Goal: Task Accomplishment & Management: Manage account settings

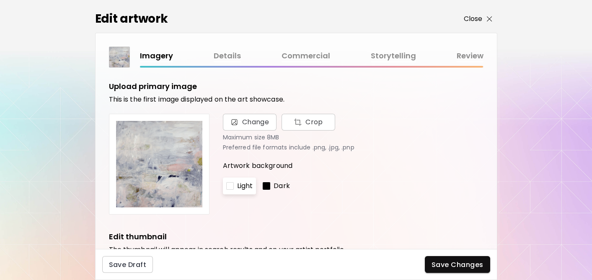
click at [472, 17] on p "Close" at bounding box center [473, 19] width 19 height 10
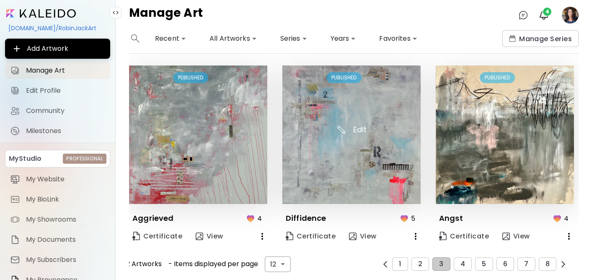
scroll to position [591, 0]
click at [463, 260] on span "4" at bounding box center [463, 264] width 5 height 8
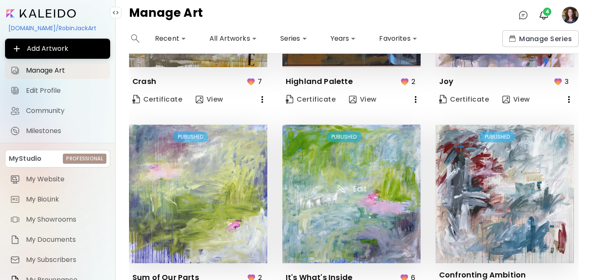
scroll to position [138, 0]
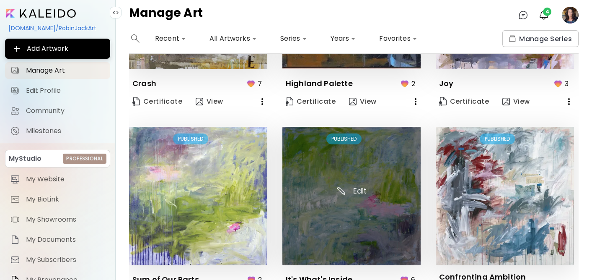
click at [345, 197] on img at bounding box center [352, 196] width 138 height 138
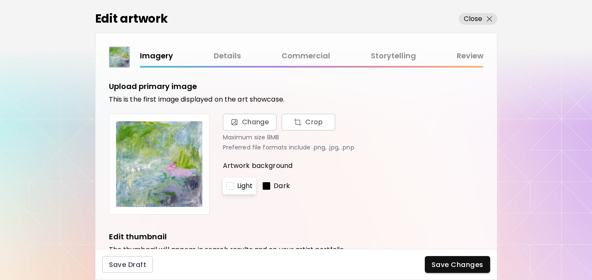
click at [382, 57] on link "Storytelling" at bounding box center [393, 56] width 45 height 12
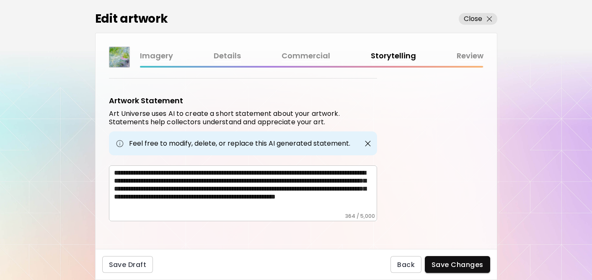
scroll to position [272, 0]
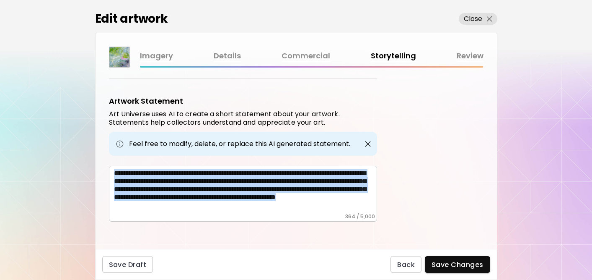
drag, startPoint x: 112, startPoint y: 170, endPoint x: 335, endPoint y: 218, distance: 228.2
click at [335, 218] on div "**********" at bounding box center [243, 194] width 268 height 56
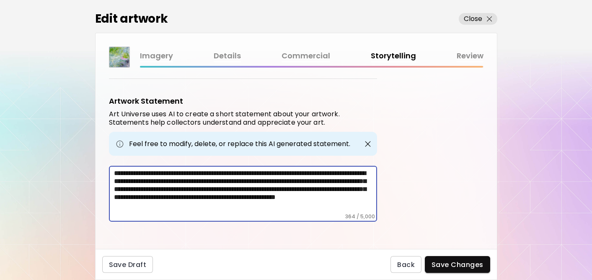
scroll to position [0, 0]
drag, startPoint x: 361, startPoint y: 203, endPoint x: 66, endPoint y: 141, distance: 301.7
click at [66, 141] on div "Edit artwork Close Imagery Details Commercial Storytelling Review Artwork Tags …" at bounding box center [296, 140] width 592 height 280
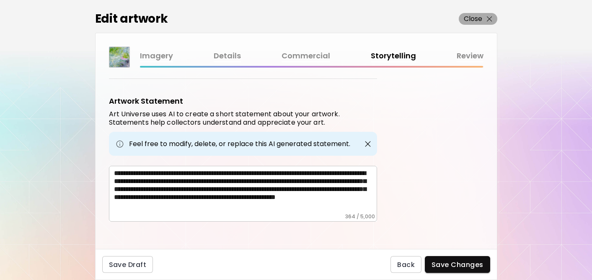
click at [471, 19] on p "Close" at bounding box center [473, 19] width 19 height 10
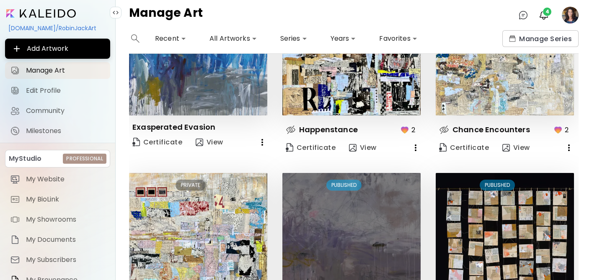
scroll to position [591, 0]
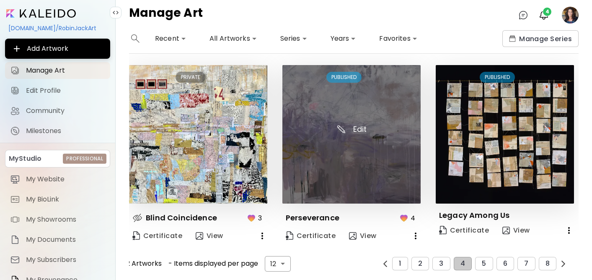
click at [349, 166] on img at bounding box center [352, 134] width 138 height 138
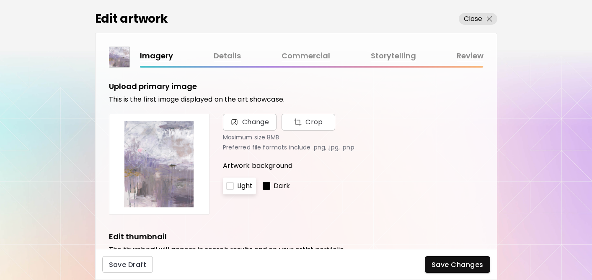
click at [228, 55] on link "Details" at bounding box center [227, 56] width 27 height 12
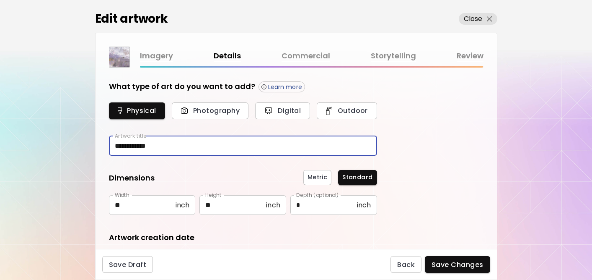
drag, startPoint x: 176, startPoint y: 144, endPoint x: 97, endPoint y: 144, distance: 78.8
click at [97, 144] on div "**********" at bounding box center [297, 158] width 402 height 181
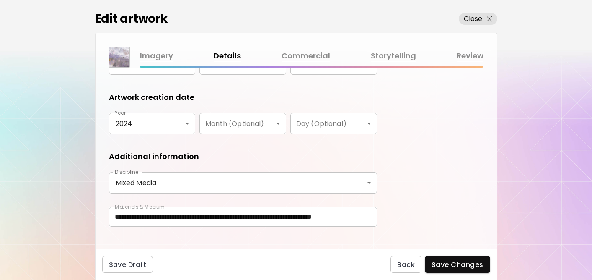
scroll to position [151, 0]
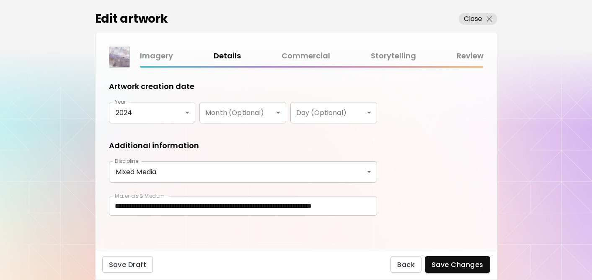
click at [306, 55] on link "Commercial" at bounding box center [306, 56] width 49 height 12
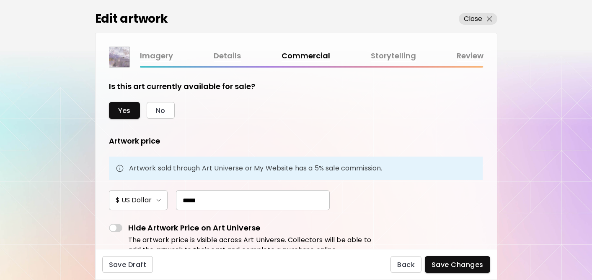
click at [398, 56] on link "Storytelling" at bounding box center [393, 56] width 45 height 12
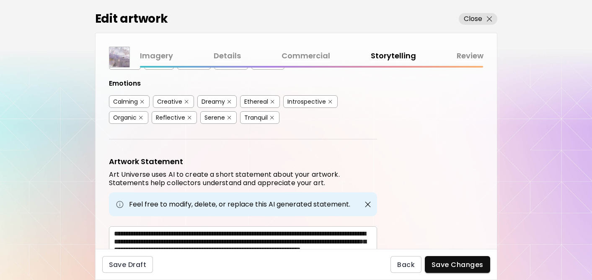
scroll to position [277, 0]
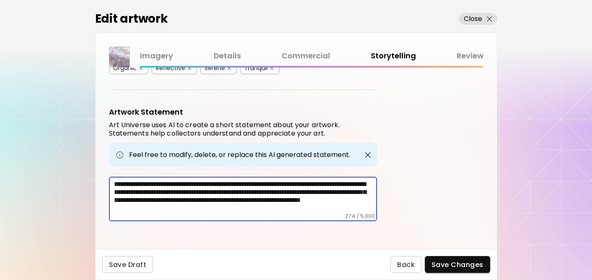
drag, startPoint x: 335, startPoint y: 207, endPoint x: 127, endPoint y: 157, distance: 212.9
click at [127, 157] on div "**********" at bounding box center [243, 163] width 268 height 114
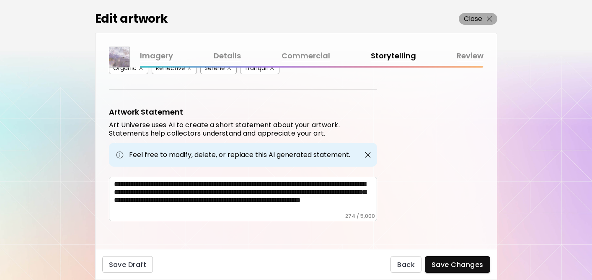
click at [478, 16] on p "Close" at bounding box center [473, 19] width 19 height 10
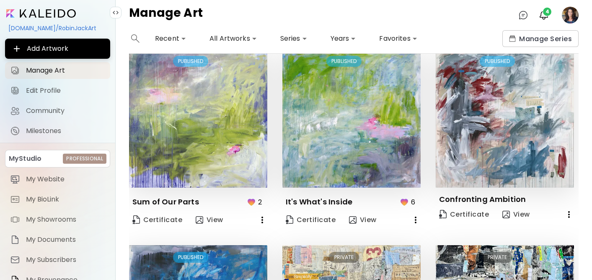
scroll to position [591, 0]
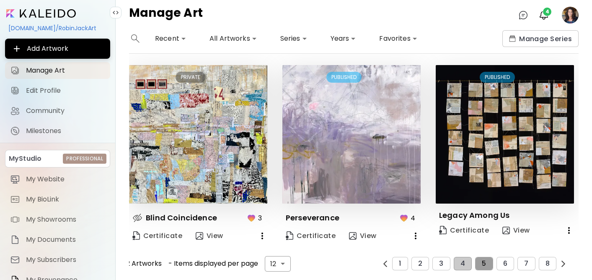
click at [482, 261] on button "5" at bounding box center [484, 263] width 18 height 13
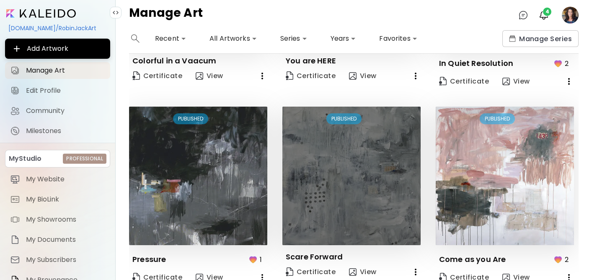
scroll to position [391, 0]
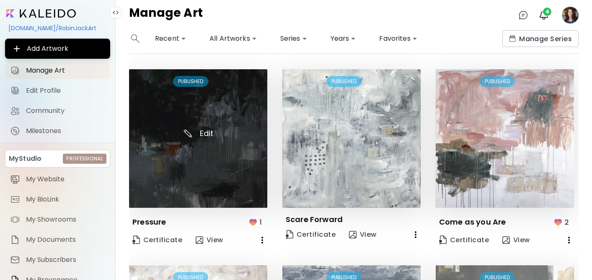
click at [238, 175] on img at bounding box center [198, 138] width 138 height 138
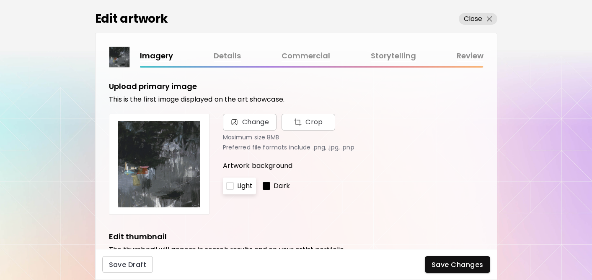
click at [226, 52] on link "Details" at bounding box center [227, 56] width 27 height 12
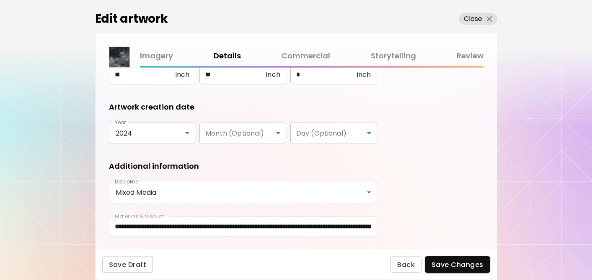
scroll to position [151, 0]
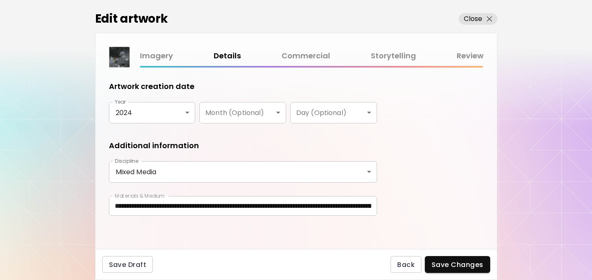
click at [157, 52] on link "Imagery" at bounding box center [156, 56] width 33 height 12
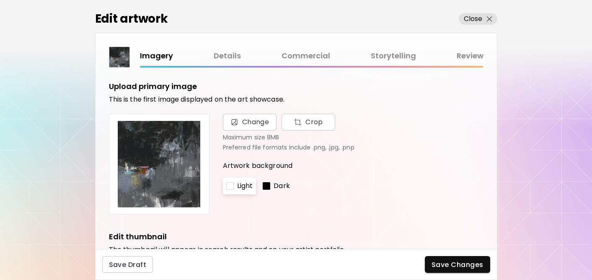
click at [217, 53] on link "Details" at bounding box center [227, 56] width 27 height 12
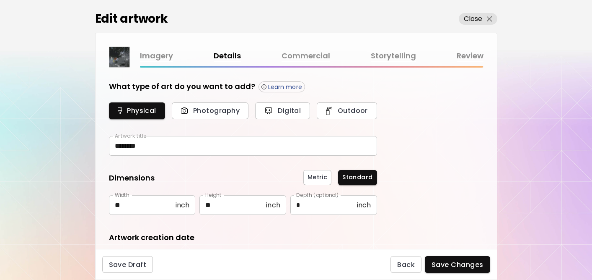
click at [313, 53] on link "Commercial" at bounding box center [306, 56] width 49 height 12
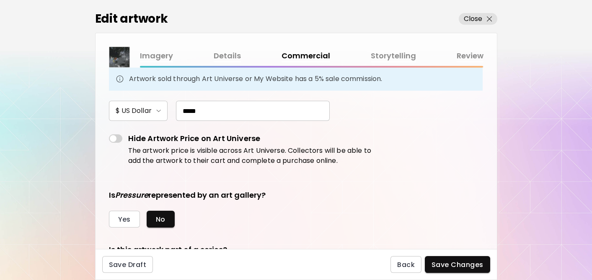
scroll to position [82, 0]
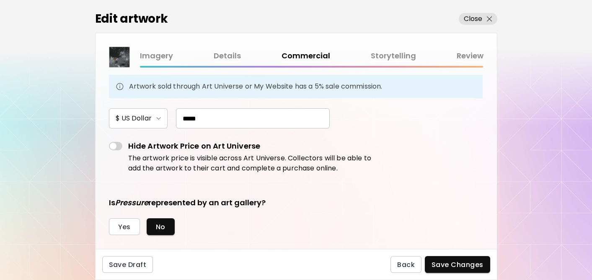
click at [386, 55] on link "Storytelling" at bounding box center [393, 56] width 45 height 12
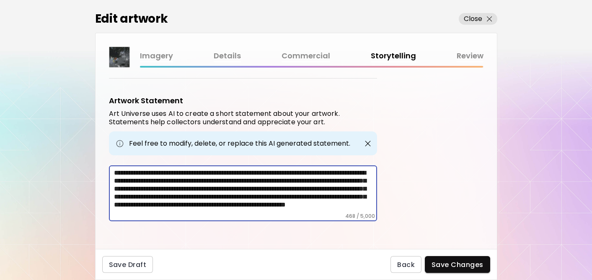
drag, startPoint x: 262, startPoint y: 206, endPoint x: 91, endPoint y: 130, distance: 186.8
click at [91, 130] on div "Edit artwork Close Imagery Details Commercial Storytelling Review Artwork Tags …" at bounding box center [296, 140] width 592 height 280
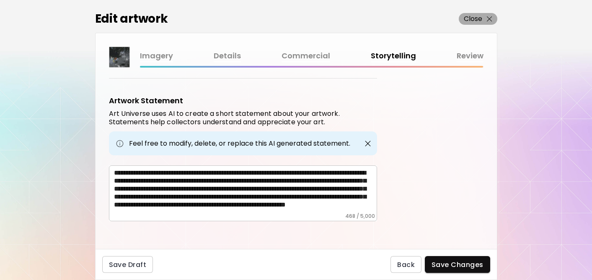
click at [466, 19] on p "Close" at bounding box center [473, 19] width 19 height 10
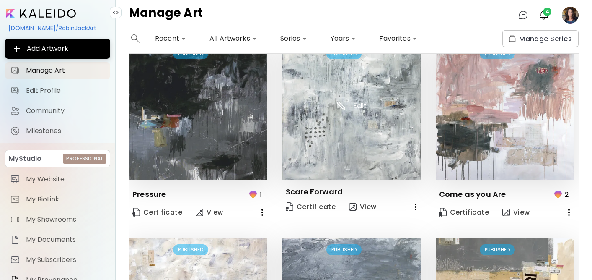
scroll to position [414, 0]
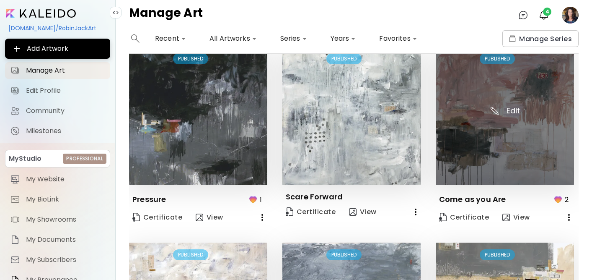
click at [508, 155] on img at bounding box center [505, 116] width 138 height 138
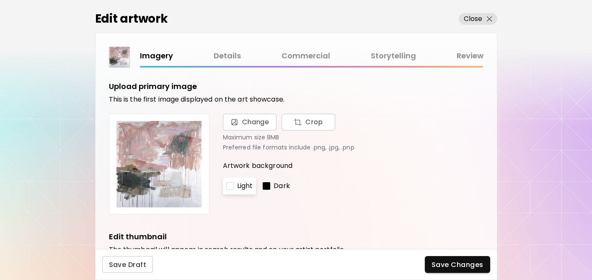
click at [224, 56] on link "Details" at bounding box center [227, 56] width 27 height 12
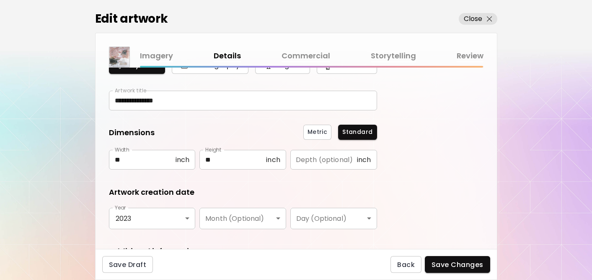
scroll to position [45, 0]
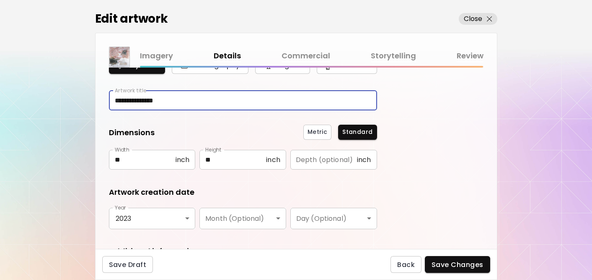
drag, startPoint x: 194, startPoint y: 100, endPoint x: 110, endPoint y: 100, distance: 83.9
click at [110, 100] on input "**********" at bounding box center [243, 101] width 268 height 20
type input "*"
click at [133, 99] on input "*" at bounding box center [243, 101] width 268 height 20
type input "**********"
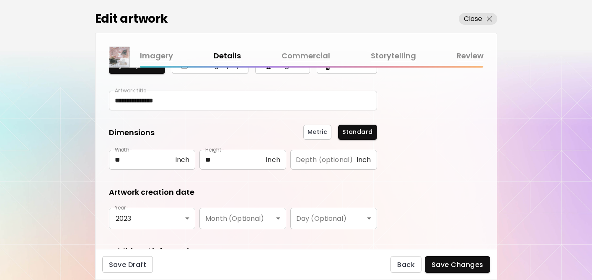
click at [135, 112] on form "**********" at bounding box center [243, 182] width 268 height 292
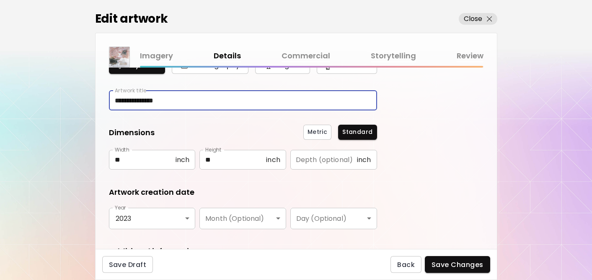
drag, startPoint x: 185, startPoint y: 100, endPoint x: 99, endPoint y: 105, distance: 86.5
click at [99, 105] on div "**********" at bounding box center [297, 158] width 402 height 181
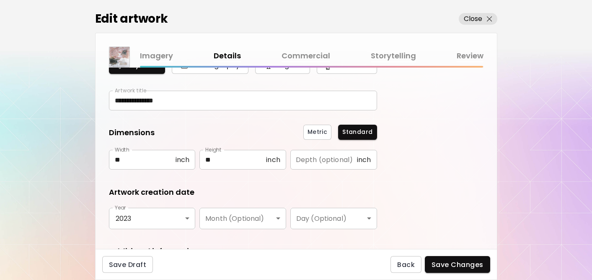
click at [221, 132] on div "Metric Standard" at bounding box center [267, 132] width 219 height 15
click at [313, 56] on link "Commercial" at bounding box center [306, 56] width 49 height 12
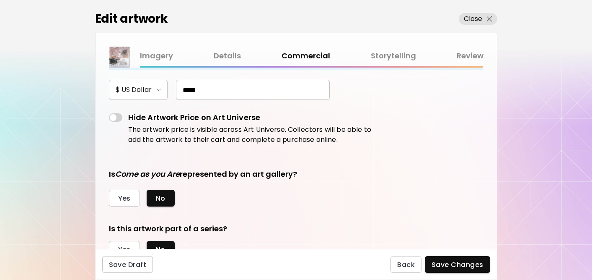
scroll to position [111, 0]
click at [390, 52] on link "Storytelling" at bounding box center [393, 56] width 45 height 12
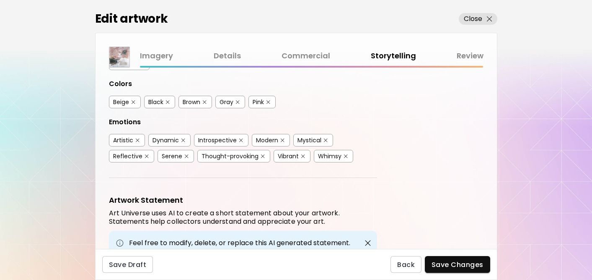
scroll to position [269, 0]
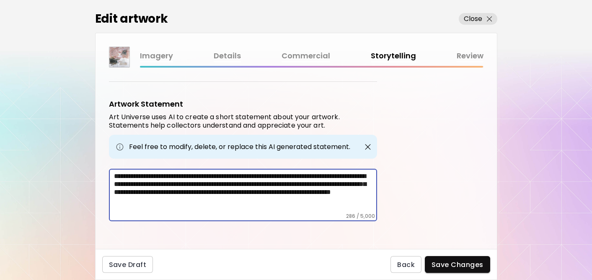
drag, startPoint x: 135, startPoint y: 208, endPoint x: 100, endPoint y: 160, distance: 59.5
click at [100, 160] on div "Artwork Tags Art Universe uses artificial intelligence (AI) to generate a list …" at bounding box center [297, 158] width 402 height 181
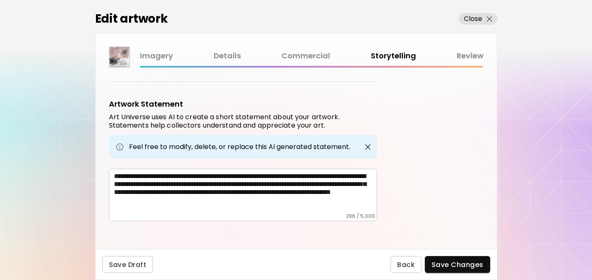
click at [229, 52] on link "Details" at bounding box center [227, 56] width 27 height 12
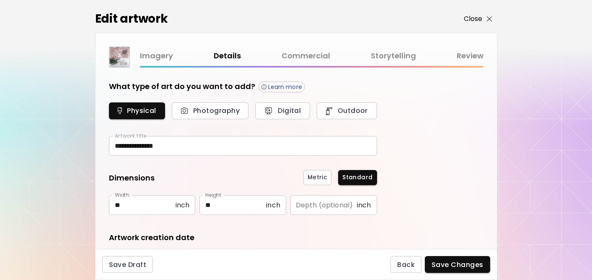
click at [467, 19] on p "Close" at bounding box center [473, 19] width 19 height 10
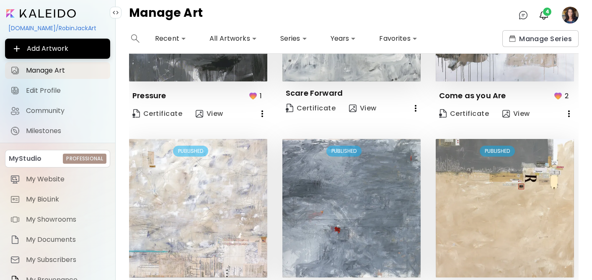
scroll to position [584, 0]
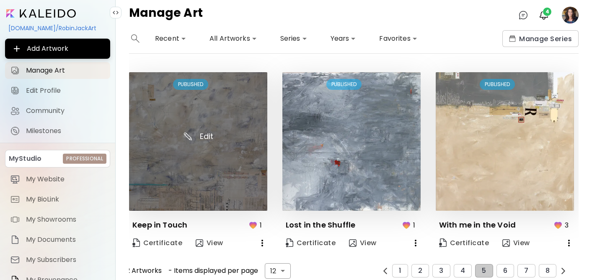
click at [226, 135] on img at bounding box center [198, 141] width 138 height 138
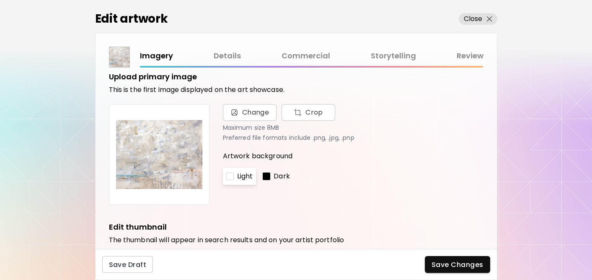
scroll to position [9, 0]
click at [225, 56] on link "Details" at bounding box center [227, 56] width 27 height 12
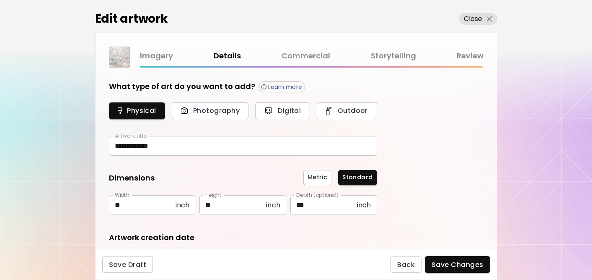
click at [309, 57] on link "Commercial" at bounding box center [306, 56] width 49 height 12
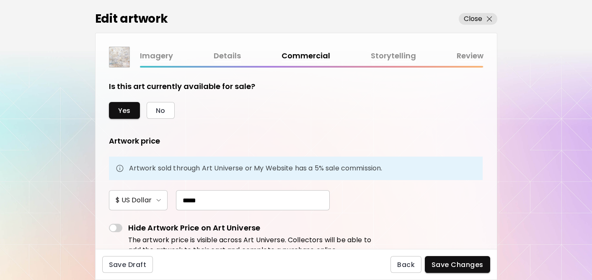
scroll to position [65, 0]
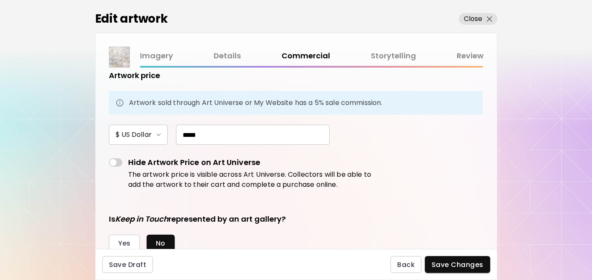
click at [390, 54] on link "Storytelling" at bounding box center [393, 56] width 45 height 12
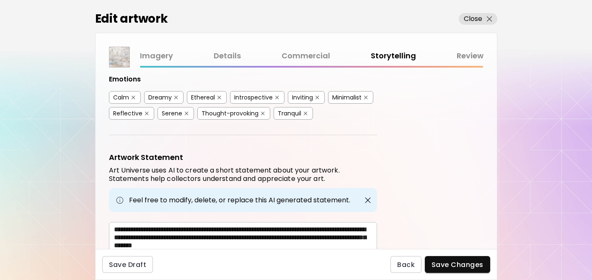
scroll to position [253, 0]
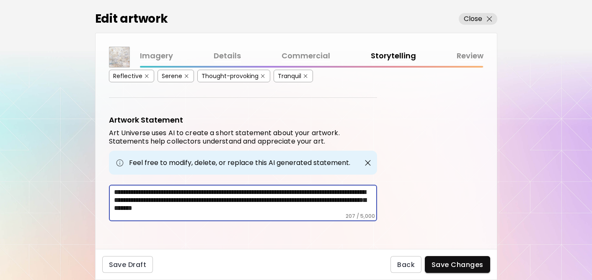
drag, startPoint x: 357, startPoint y: 205, endPoint x: 94, endPoint y: 174, distance: 264.8
click at [94, 174] on div "Edit artwork Close Imagery Details Commercial Storytelling Review Artwork Tags …" at bounding box center [296, 140] width 592 height 280
click at [222, 55] on link "Details" at bounding box center [227, 56] width 27 height 12
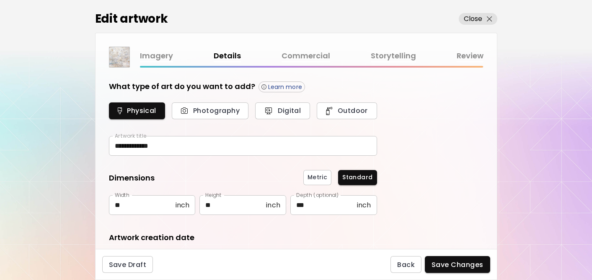
type input "**********"
click at [473, 16] on p "Close" at bounding box center [473, 19] width 19 height 10
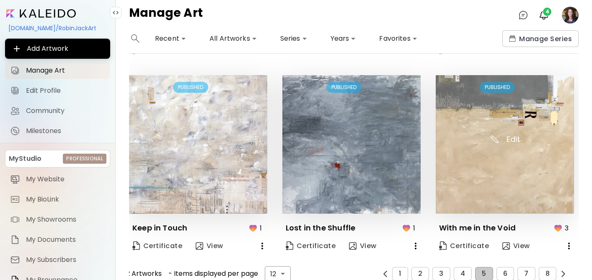
scroll to position [584, 0]
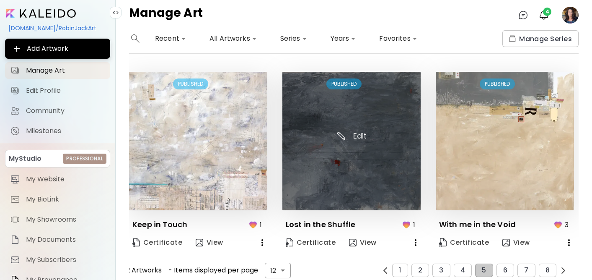
click at [388, 137] on img at bounding box center [352, 141] width 138 height 138
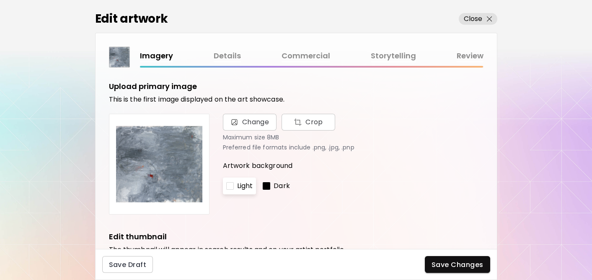
click at [230, 55] on link "Details" at bounding box center [227, 56] width 27 height 12
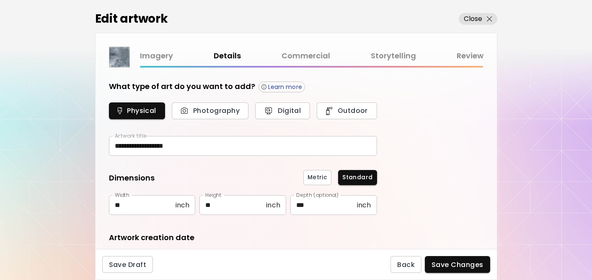
type input "**********"
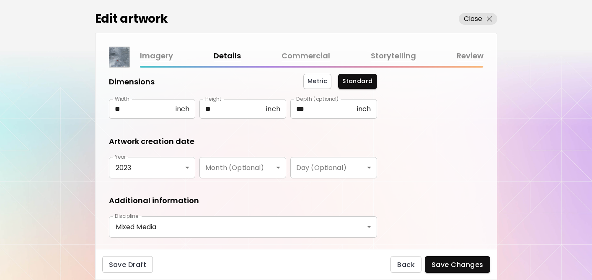
scroll to position [66, 0]
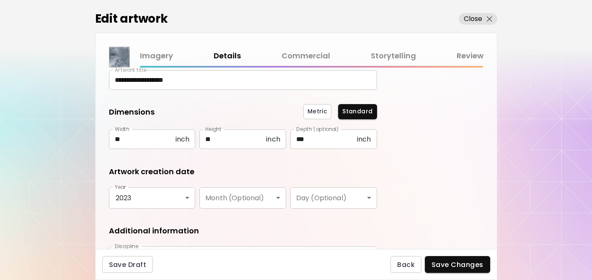
click at [393, 55] on link "Storytelling" at bounding box center [393, 56] width 45 height 12
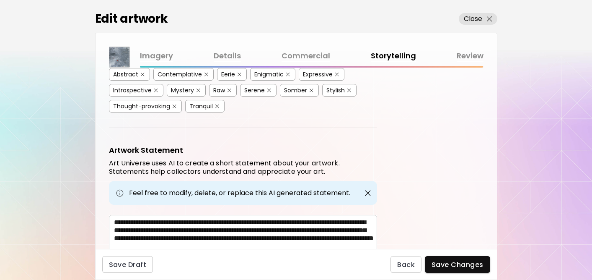
scroll to position [301, 0]
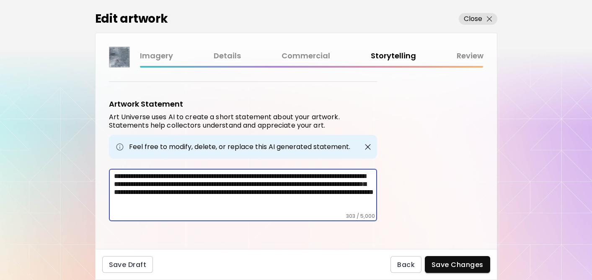
drag, startPoint x: 151, startPoint y: 203, endPoint x: 109, endPoint y: 161, distance: 59.6
click at [109, 161] on div "**********" at bounding box center [243, 160] width 268 height 122
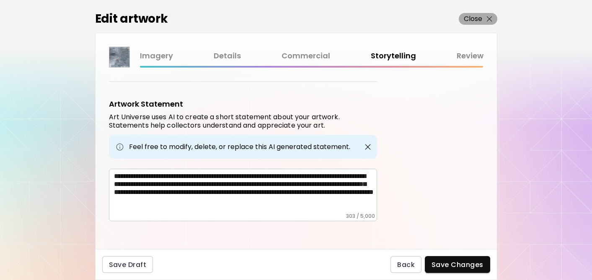
click at [470, 20] on p "Close" at bounding box center [473, 19] width 19 height 10
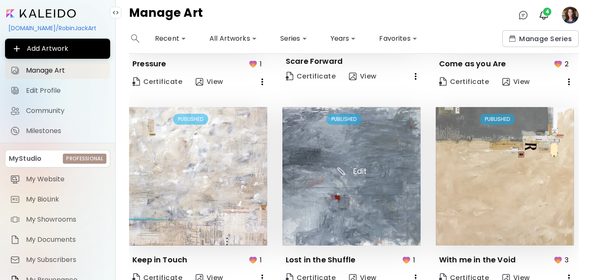
scroll to position [550, 0]
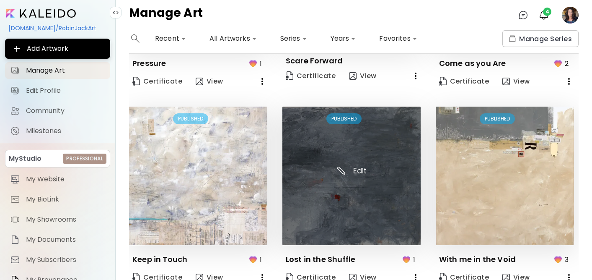
click at [335, 163] on img at bounding box center [352, 175] width 138 height 138
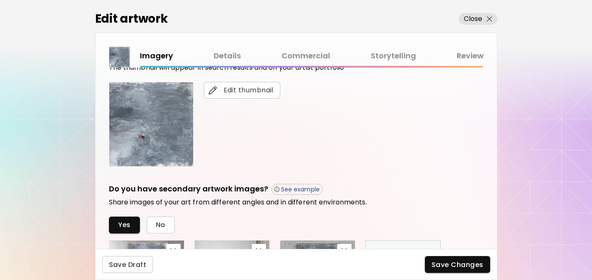
scroll to position [345, 0]
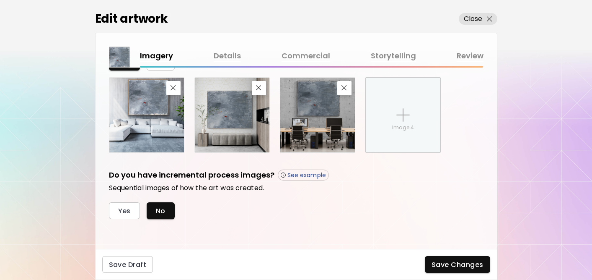
click at [306, 54] on link "Commercial" at bounding box center [306, 56] width 49 height 12
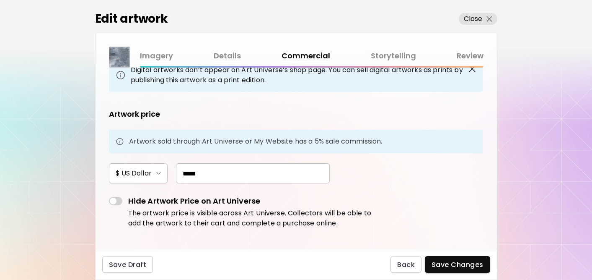
scroll to position [71, 0]
click at [473, 20] on p "Close" at bounding box center [473, 19] width 19 height 10
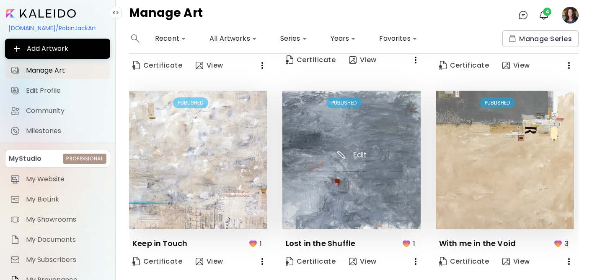
scroll to position [591, 0]
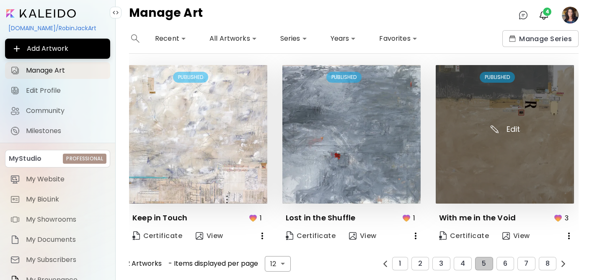
click at [465, 154] on img at bounding box center [505, 134] width 138 height 138
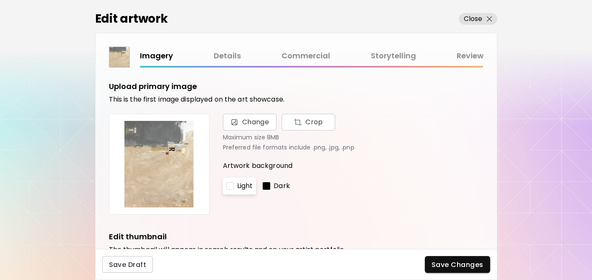
click at [221, 53] on link "Details" at bounding box center [227, 56] width 27 height 12
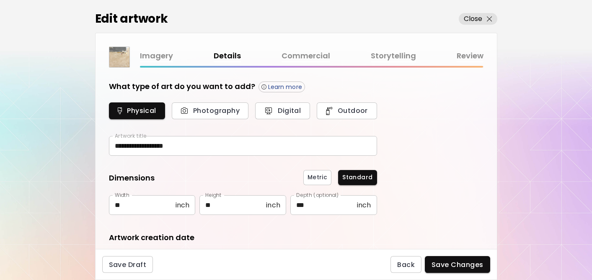
type input "********"
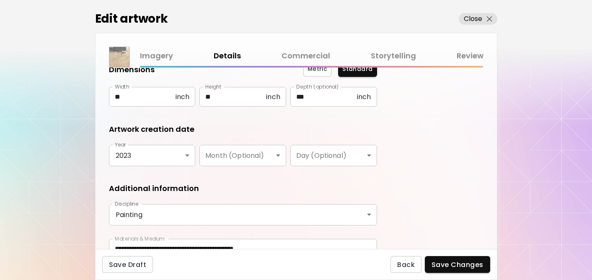
scroll to position [151, 0]
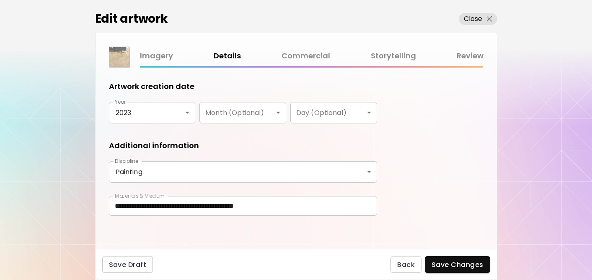
click at [301, 56] on link "Commercial" at bounding box center [306, 56] width 49 height 12
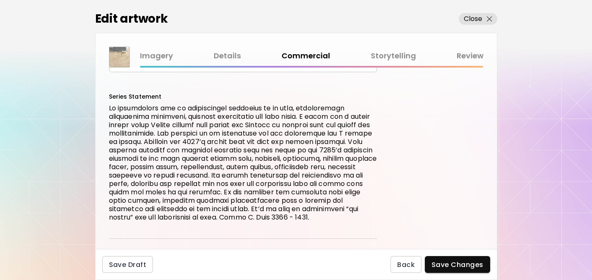
scroll to position [359, 0]
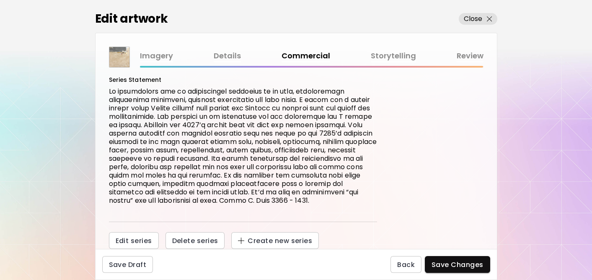
click at [381, 59] on link "Storytelling" at bounding box center [393, 56] width 45 height 12
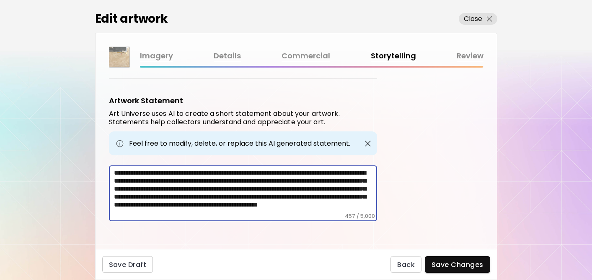
drag, startPoint x: 184, startPoint y: 208, endPoint x: 108, endPoint y: 144, distance: 99.1
click at [108, 144] on div "Artwork Tags Art Universe uses artificial intelligence (AI) to generate a list …" at bounding box center [297, 158] width 402 height 181
click at [230, 54] on link "Details" at bounding box center [227, 56] width 27 height 12
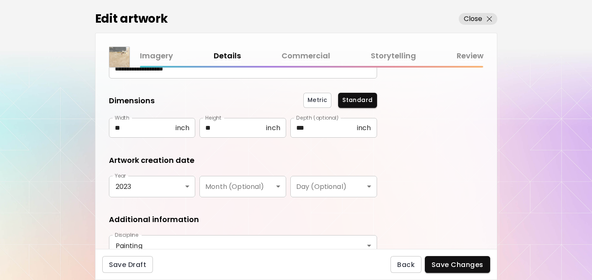
scroll to position [151, 0]
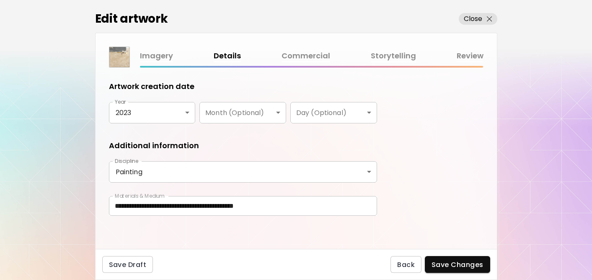
click at [301, 58] on link "Commercial" at bounding box center [306, 56] width 49 height 12
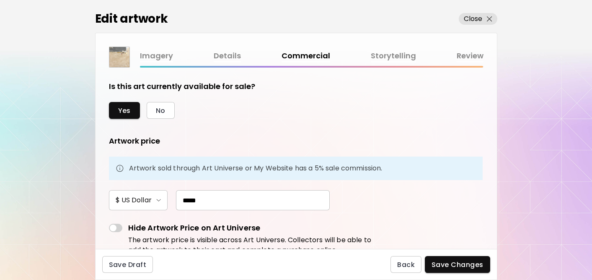
scroll to position [20, 0]
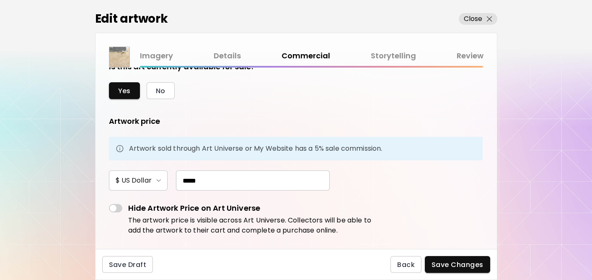
click at [209, 179] on input "*****" at bounding box center [253, 180] width 154 height 20
type input "*****"
click at [396, 197] on form "**********" at bounding box center [296, 138] width 375 height 154
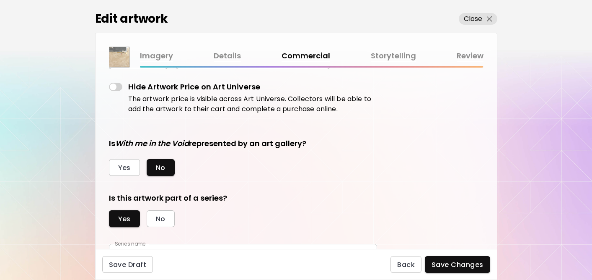
scroll to position [195, 0]
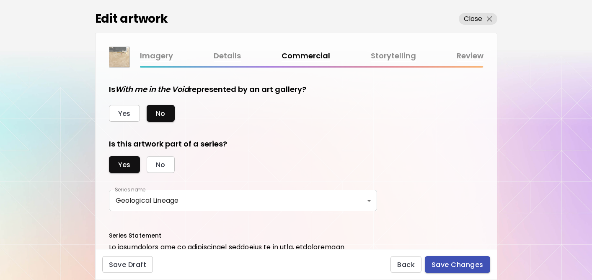
click at [445, 266] on span "Save Changes" at bounding box center [458, 264] width 52 height 9
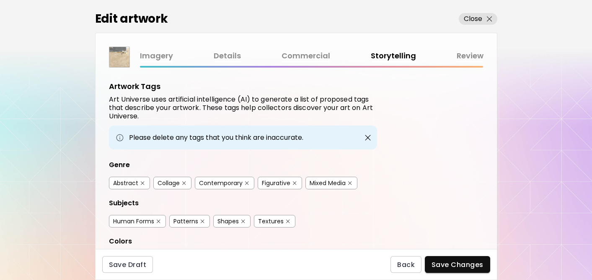
click at [223, 53] on link "Details" at bounding box center [227, 56] width 27 height 12
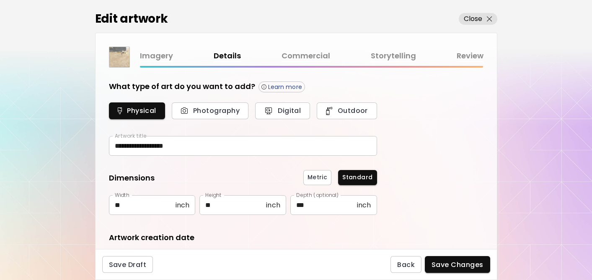
type input "********"
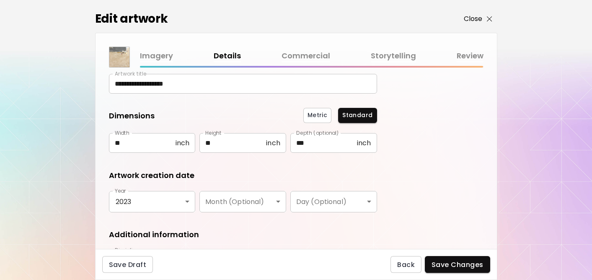
click at [466, 18] on p "Close" at bounding box center [473, 19] width 19 height 10
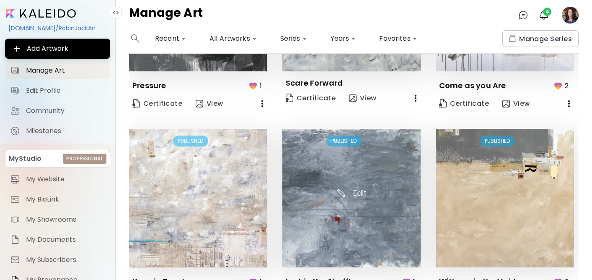
scroll to position [591, 0]
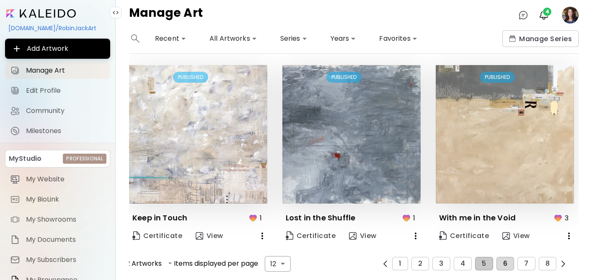
click at [506, 264] on span "6" at bounding box center [506, 264] width 4 height 8
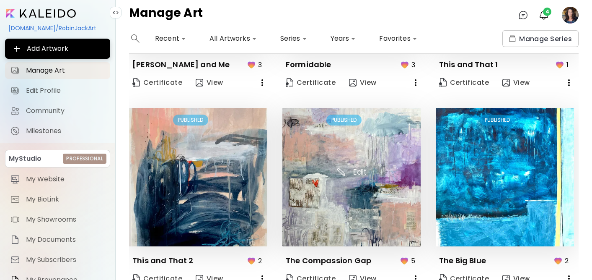
scroll to position [0, 0]
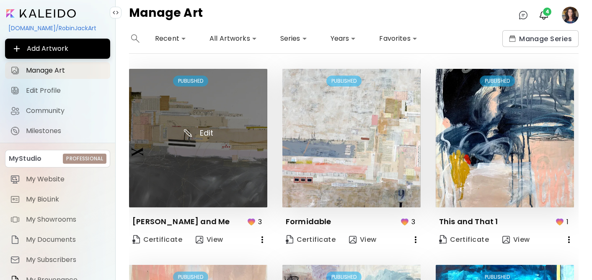
click at [251, 177] on img at bounding box center [198, 138] width 138 height 138
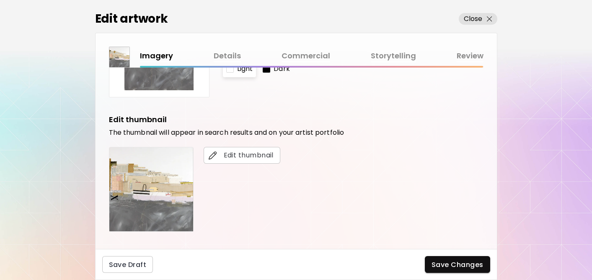
scroll to position [136, 0]
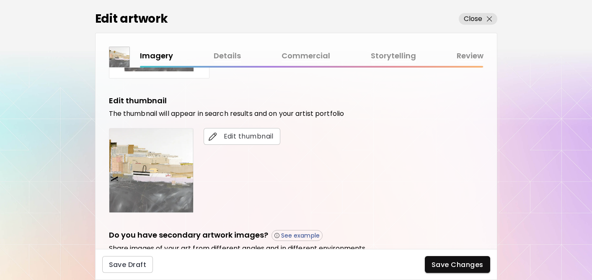
click at [223, 56] on link "Details" at bounding box center [227, 56] width 27 height 12
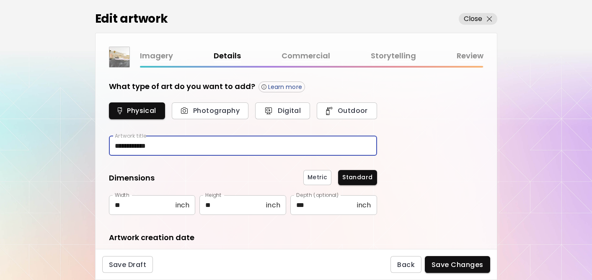
drag, startPoint x: 187, startPoint y: 144, endPoint x: 109, endPoint y: 140, distance: 78.1
click at [109, 140] on input "**********" at bounding box center [243, 146] width 268 height 20
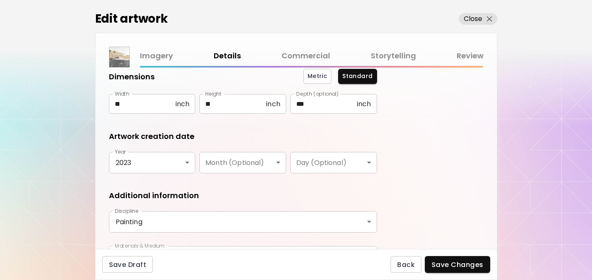
scroll to position [151, 0]
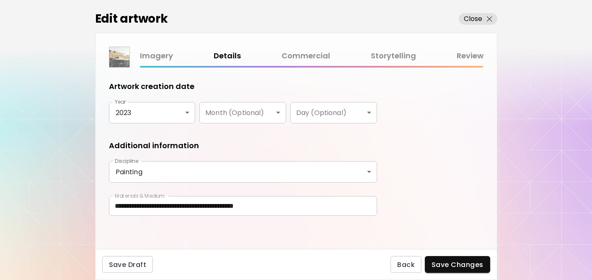
click at [300, 53] on link "Commercial" at bounding box center [306, 56] width 49 height 12
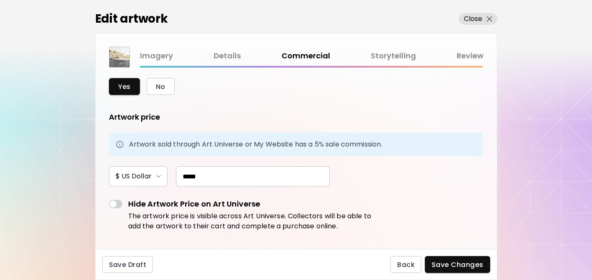
scroll to position [30, 0]
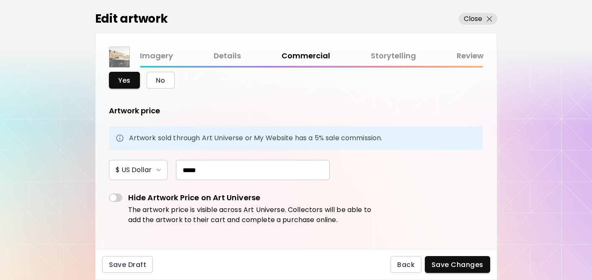
click at [192, 170] on input "*****" at bounding box center [253, 170] width 154 height 20
type input "*****"
click at [382, 194] on form "**********" at bounding box center [296, 128] width 375 height 154
click at [448, 265] on span "Save Changes" at bounding box center [458, 264] width 52 height 9
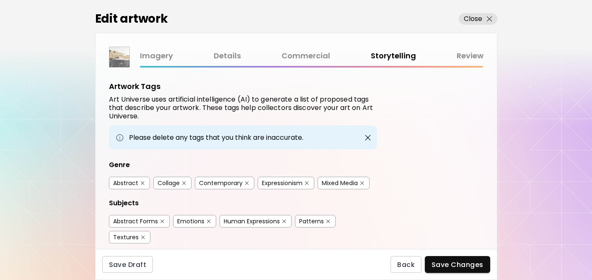
click at [296, 55] on link "Commercial" at bounding box center [306, 56] width 49 height 12
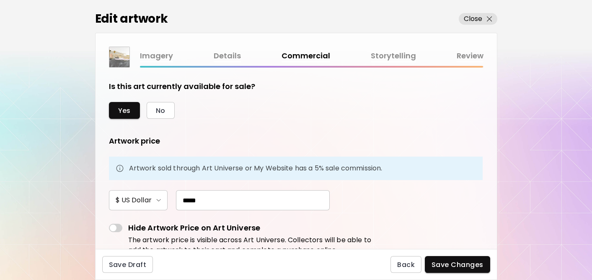
click at [392, 55] on link "Storytelling" at bounding box center [393, 56] width 45 height 12
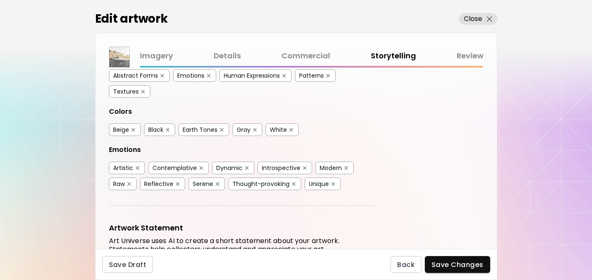
scroll to position [269, 0]
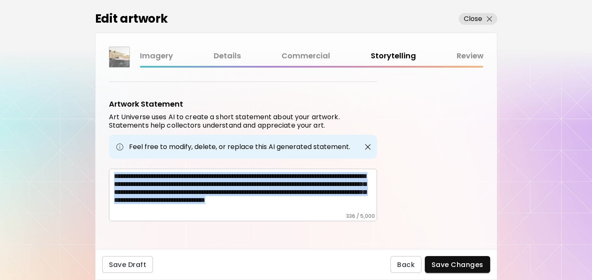
drag, startPoint x: 113, startPoint y: 174, endPoint x: 340, endPoint y: 210, distance: 229.8
click at [342, 211] on div "**********" at bounding box center [243, 195] width 268 height 52
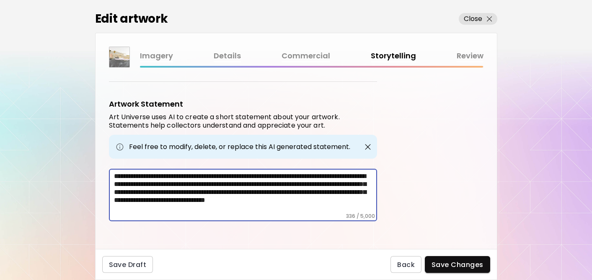
drag, startPoint x: 338, startPoint y: 209, endPoint x: 91, endPoint y: 154, distance: 253.5
click at [91, 154] on div "Edit artwork Close Imagery Details Commercial Storytelling Review Artwork Tags …" at bounding box center [296, 140] width 592 height 280
click at [443, 218] on div "Artwork Tags Art Universe uses artificial intelligence (AI) to generate a list …" at bounding box center [297, 158] width 402 height 181
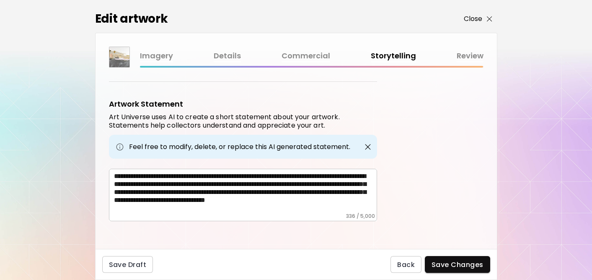
click at [474, 21] on p "Close" at bounding box center [473, 19] width 19 height 10
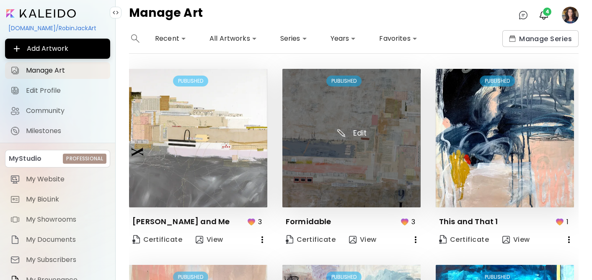
click at [369, 150] on img at bounding box center [352, 138] width 138 height 138
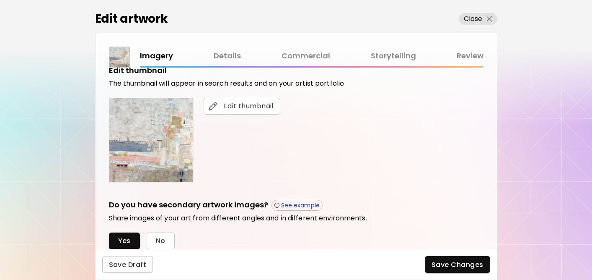
scroll to position [166, 0]
click at [220, 52] on link "Details" at bounding box center [227, 56] width 27 height 12
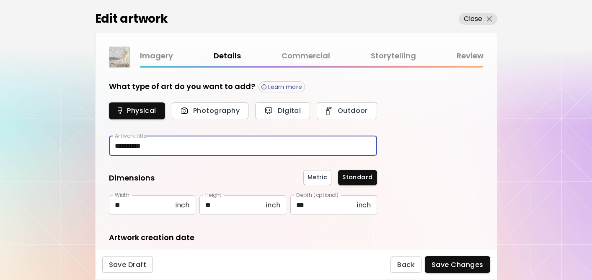
drag, startPoint x: 167, startPoint y: 146, endPoint x: 105, endPoint y: 140, distance: 62.4
click at [105, 140] on div "**********" at bounding box center [297, 158] width 402 height 181
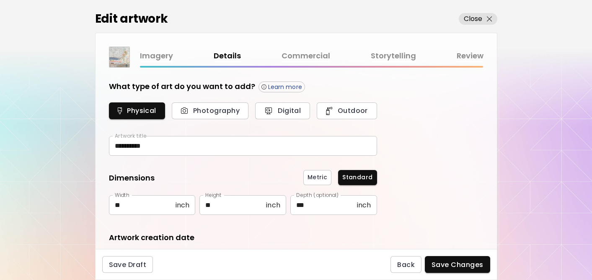
click at [305, 57] on link "Commercial" at bounding box center [306, 56] width 49 height 12
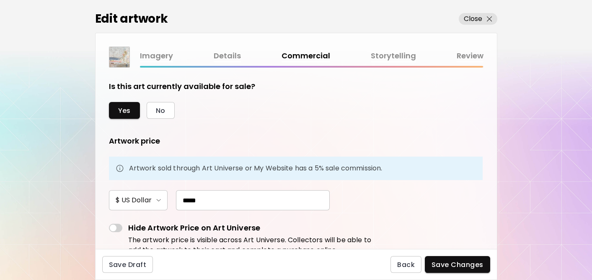
click at [305, 57] on div "Imagery Details Commercial Storytelling Review" at bounding box center [312, 56] width 344 height 12
click at [392, 55] on link "Storytelling" at bounding box center [393, 56] width 45 height 12
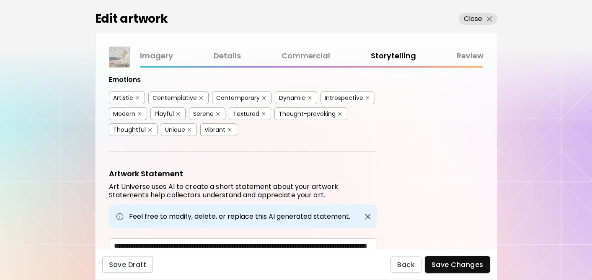
scroll to position [317, 0]
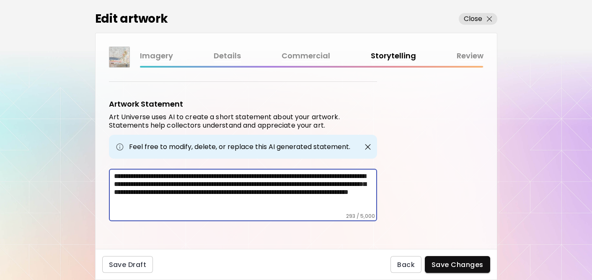
drag, startPoint x: 157, startPoint y: 204, endPoint x: 111, endPoint y: 168, distance: 58.8
click at [111, 169] on div "**********" at bounding box center [243, 195] width 268 height 52
click at [466, 18] on p "Close" at bounding box center [473, 19] width 19 height 10
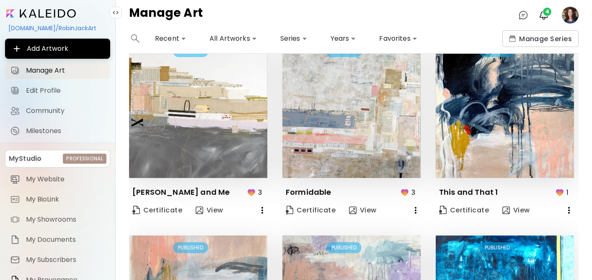
scroll to position [37, 0]
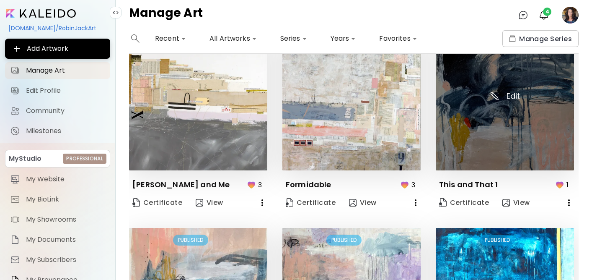
click at [477, 130] on img at bounding box center [505, 101] width 138 height 138
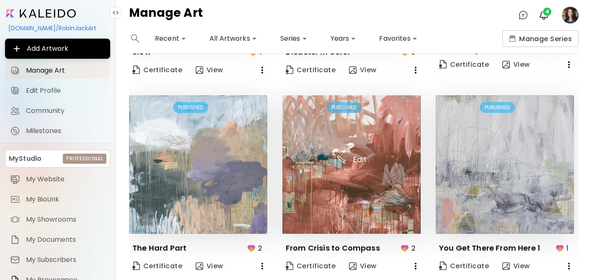
scroll to position [591, 0]
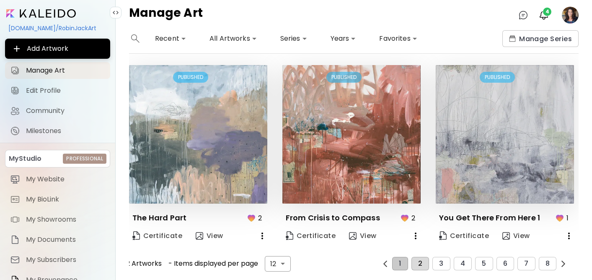
click at [421, 266] on button "2" at bounding box center [421, 263] width 18 height 13
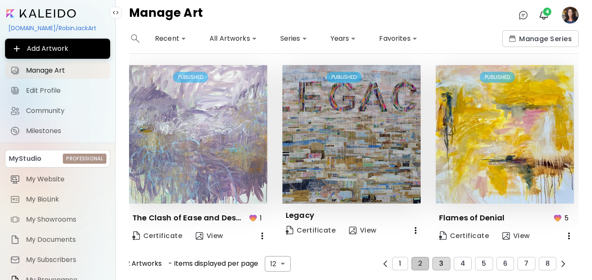
click at [447, 262] on button "3" at bounding box center [442, 263] width 18 height 13
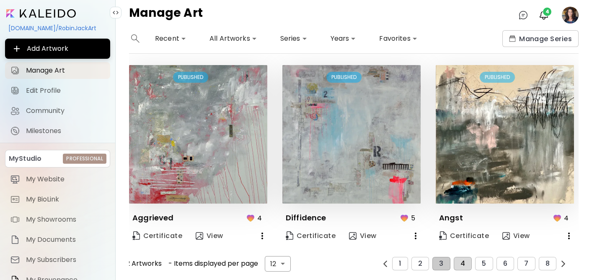
click at [461, 264] on span "4" at bounding box center [463, 264] width 5 height 8
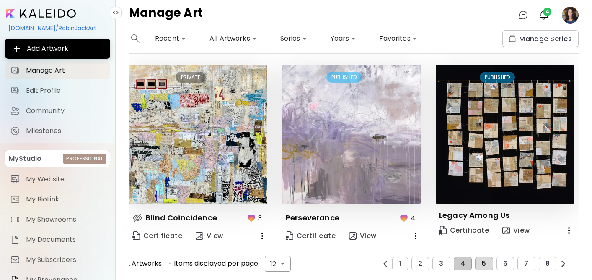
click at [491, 262] on button "5" at bounding box center [484, 263] width 18 height 13
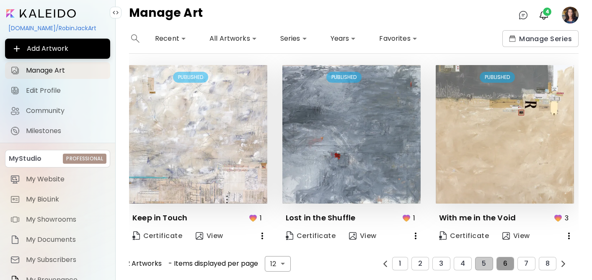
click at [505, 264] on span "6" at bounding box center [506, 264] width 4 height 8
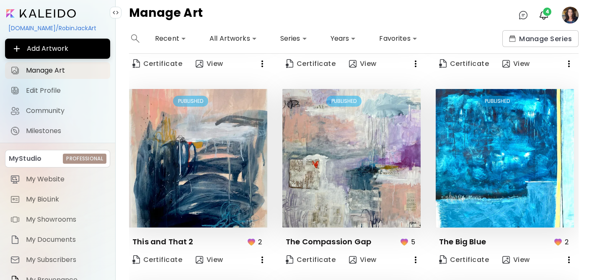
scroll to position [187, 0]
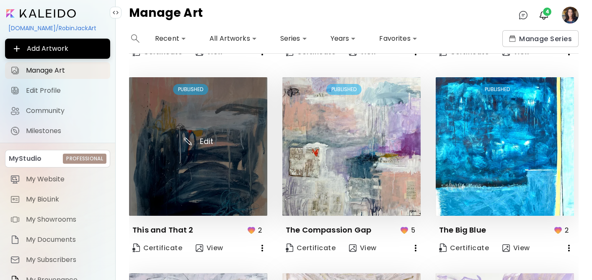
click at [231, 160] on img at bounding box center [198, 146] width 138 height 138
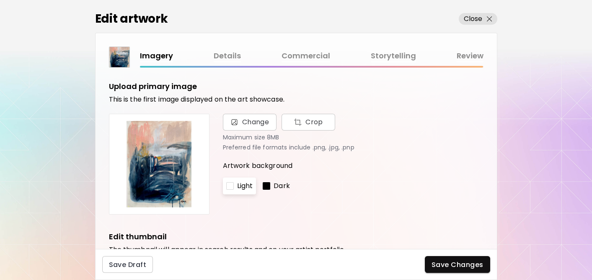
click at [226, 57] on link "Details" at bounding box center [227, 56] width 27 height 12
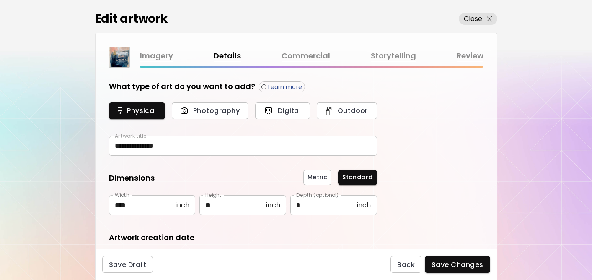
click at [303, 57] on link "Commercial" at bounding box center [306, 56] width 49 height 12
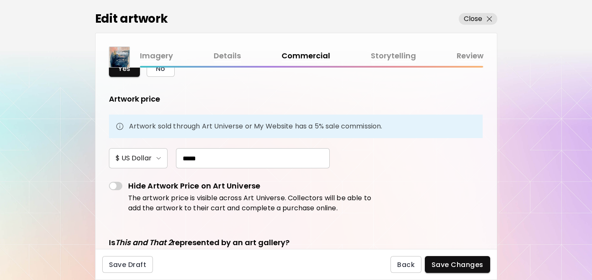
scroll to position [47, 0]
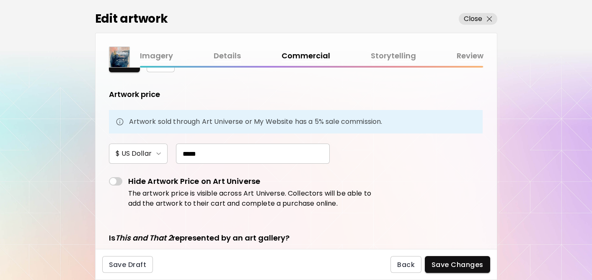
click at [380, 49] on div "Imagery Details Commercial Storytelling Review" at bounding box center [296, 57] width 375 height 21
click at [382, 57] on link "Storytelling" at bounding box center [393, 56] width 45 height 12
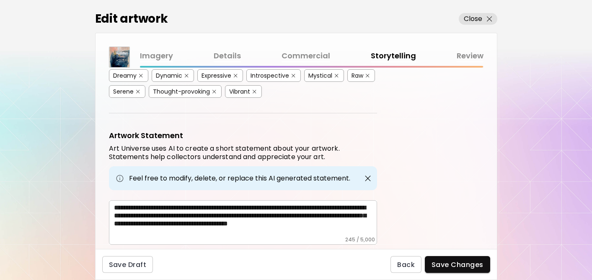
scroll to position [245, 0]
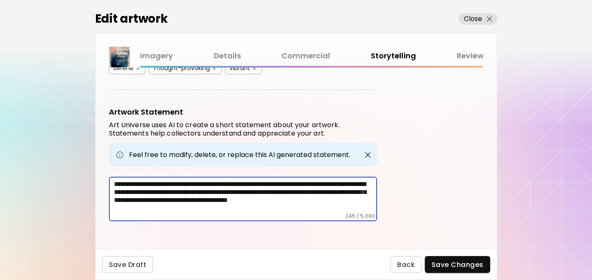
drag, startPoint x: 228, startPoint y: 208, endPoint x: 88, endPoint y: 166, distance: 145.5
click at [88, 166] on div "Edit artwork Close Imagery Details Commercial Storytelling Review Artwork Tags …" at bounding box center [296, 140] width 592 height 280
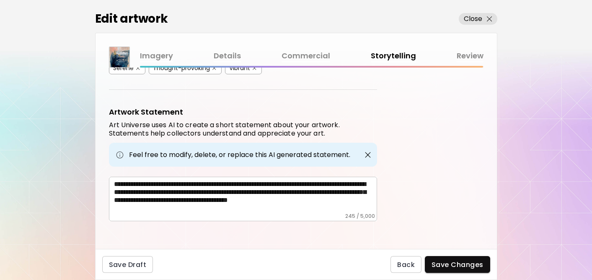
click at [225, 53] on link "Details" at bounding box center [227, 56] width 27 height 12
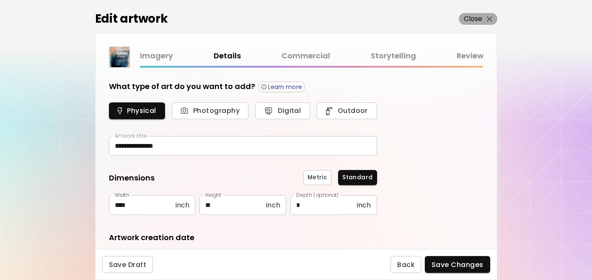
click at [473, 16] on p "Close" at bounding box center [473, 19] width 19 height 10
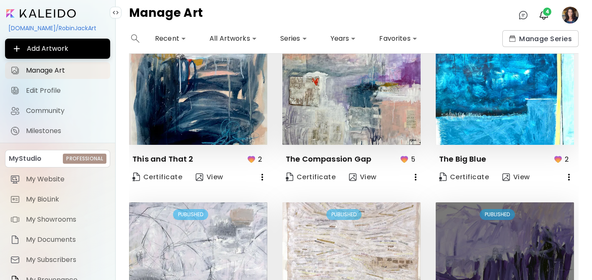
scroll to position [253, 0]
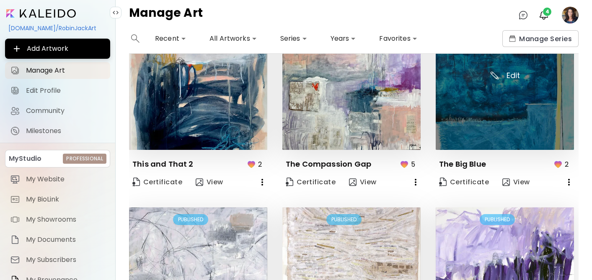
click at [472, 117] on img at bounding box center [505, 80] width 138 height 138
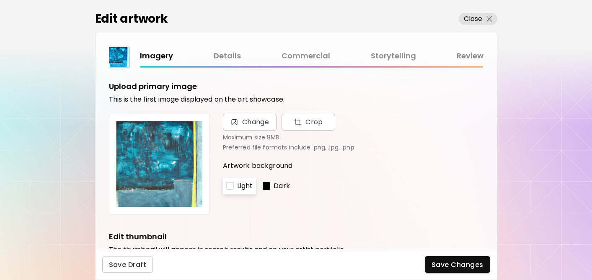
click at [229, 53] on link "Details" at bounding box center [227, 56] width 27 height 12
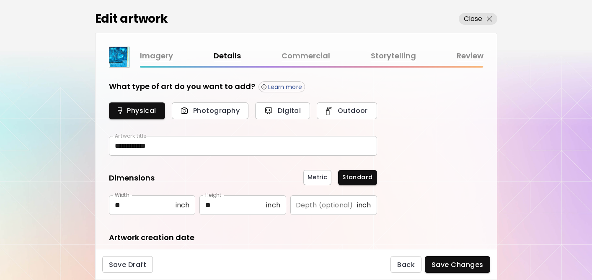
type input "********"
click at [473, 19] on p "Close" at bounding box center [473, 19] width 19 height 10
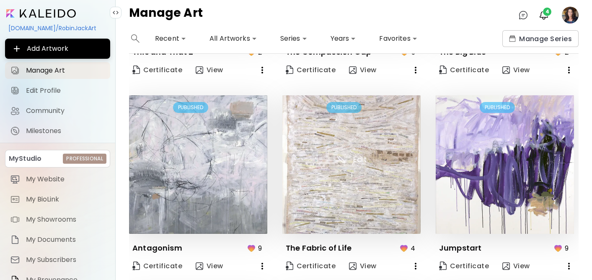
scroll to position [366, 0]
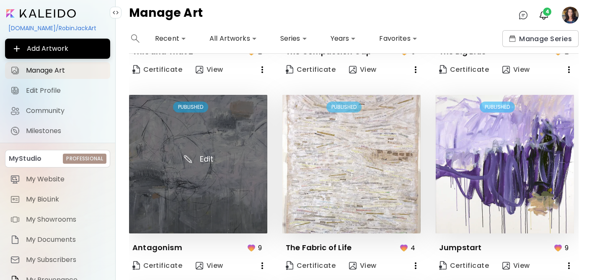
click at [252, 167] on img at bounding box center [198, 164] width 138 height 138
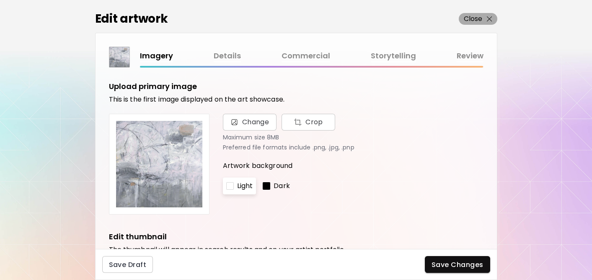
click at [478, 20] on p "Close" at bounding box center [473, 19] width 19 height 10
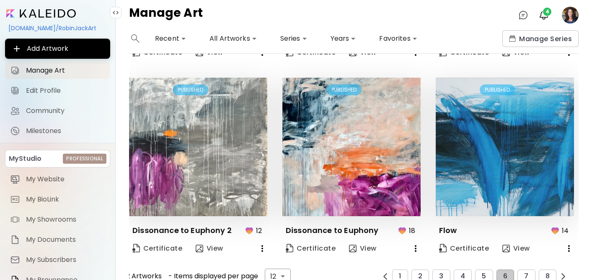
scroll to position [591, 0]
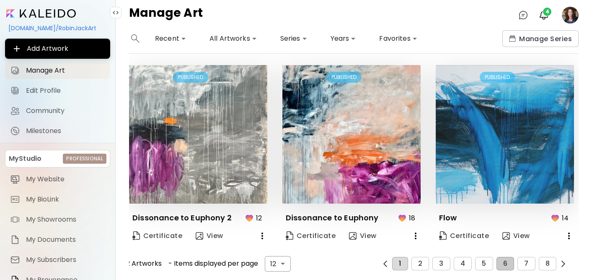
click at [405, 262] on button "1" at bounding box center [400, 263] width 16 height 13
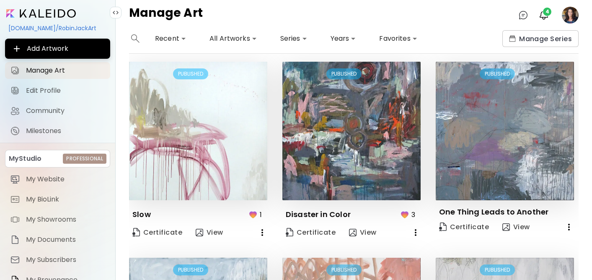
scroll to position [409, 0]
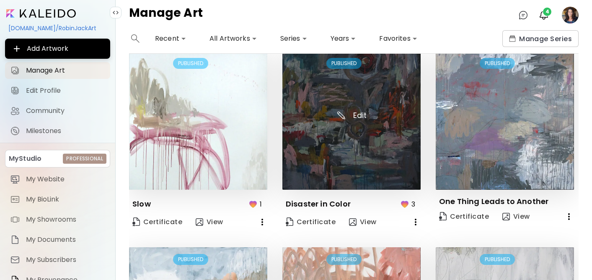
click at [373, 136] on img at bounding box center [352, 120] width 138 height 138
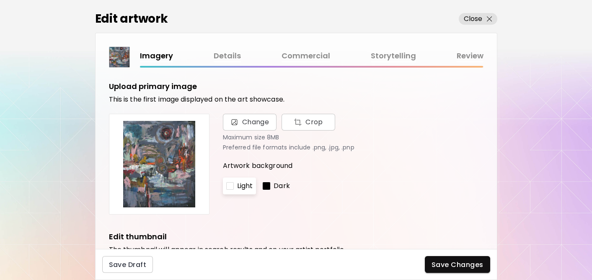
scroll to position [8, 0]
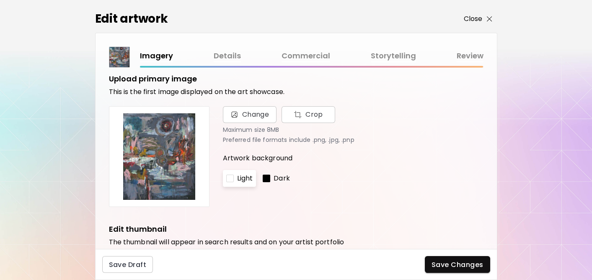
click at [470, 15] on p "Close" at bounding box center [473, 19] width 19 height 10
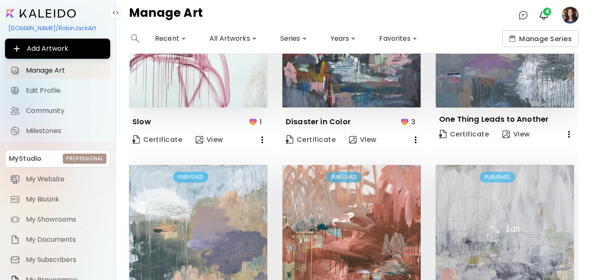
scroll to position [591, 0]
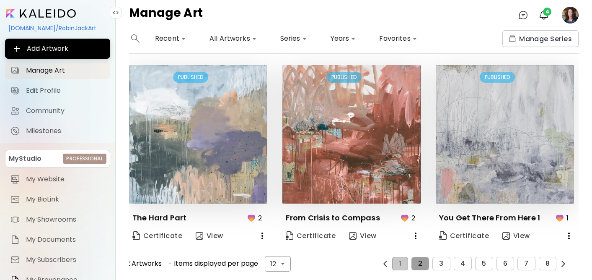
click at [420, 264] on span "2" at bounding box center [420, 264] width 4 height 8
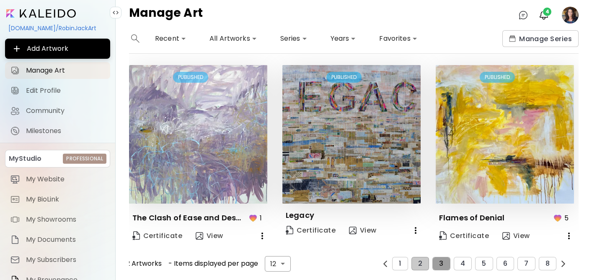
click at [441, 260] on span "3" at bounding box center [441, 264] width 4 height 8
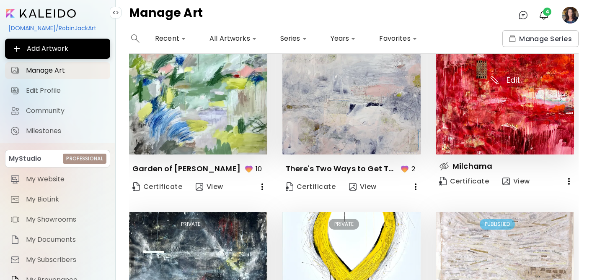
scroll to position [0, 0]
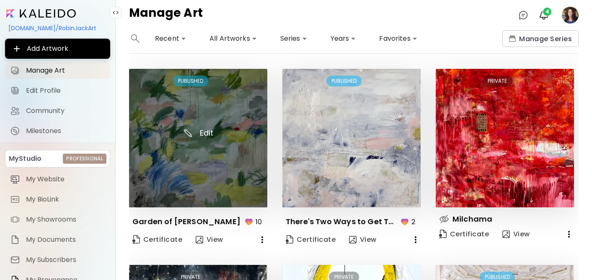
click at [209, 128] on img at bounding box center [198, 138] width 138 height 138
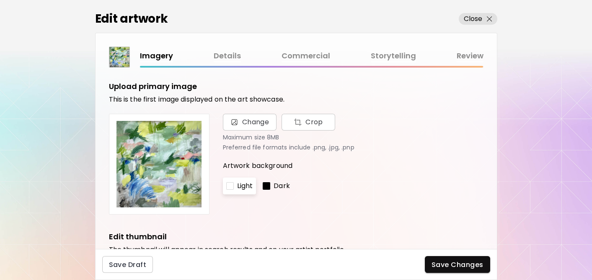
click at [387, 55] on link "Storytelling" at bounding box center [393, 56] width 45 height 12
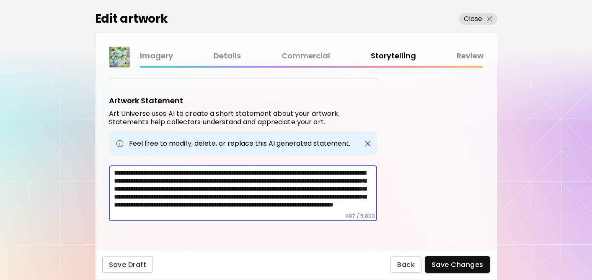
drag, startPoint x: 273, startPoint y: 204, endPoint x: 111, endPoint y: 151, distance: 170.9
click at [111, 151] on div "**********" at bounding box center [243, 158] width 268 height 126
